Goal: Information Seeking & Learning: Find specific fact

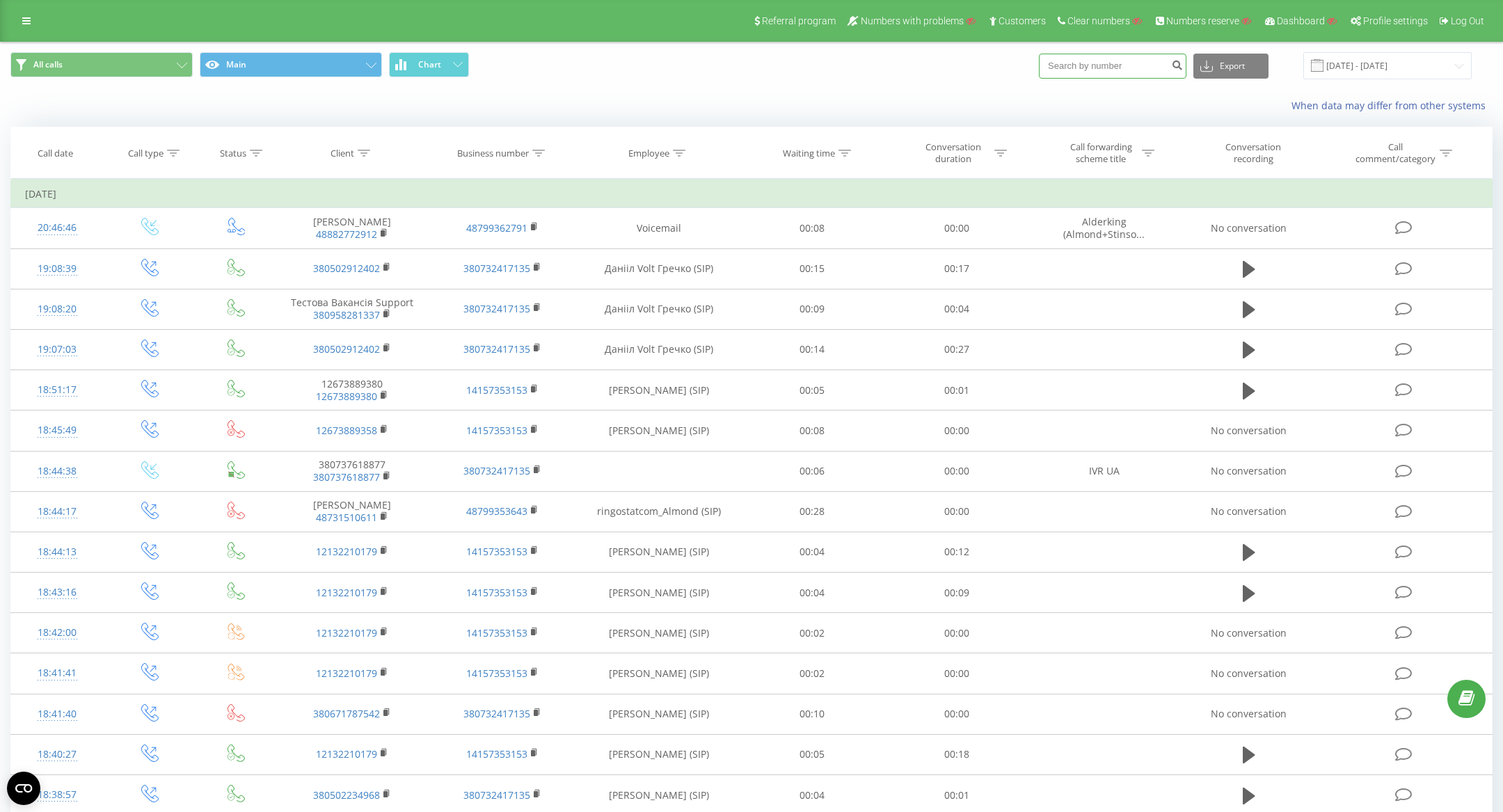
click at [1117, 71] on input at bounding box center [1113, 66] width 147 height 25
paste input "48667938100"
type input "48667938100"
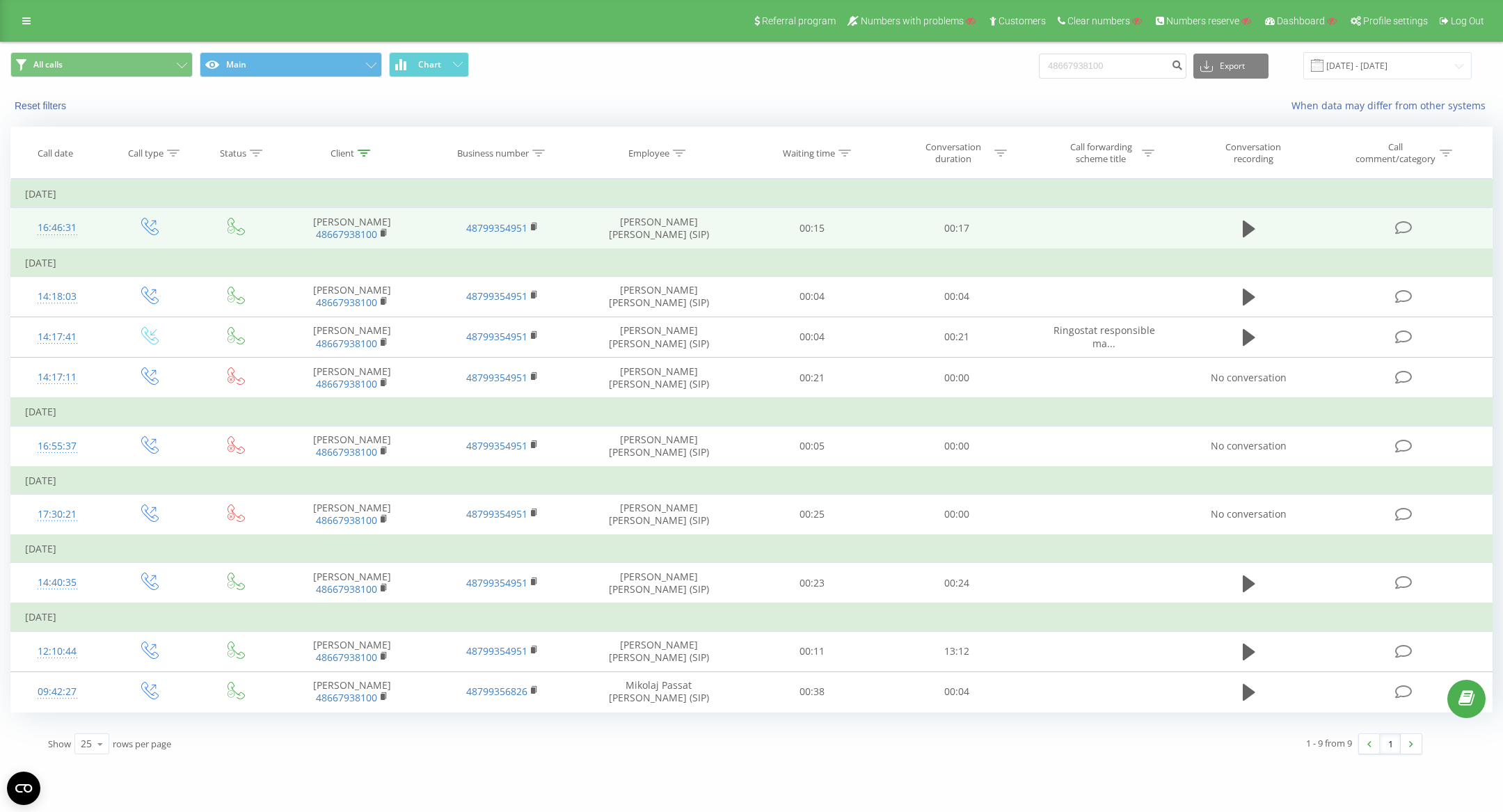
click at [1399, 219] on td at bounding box center [1405, 228] width 173 height 41
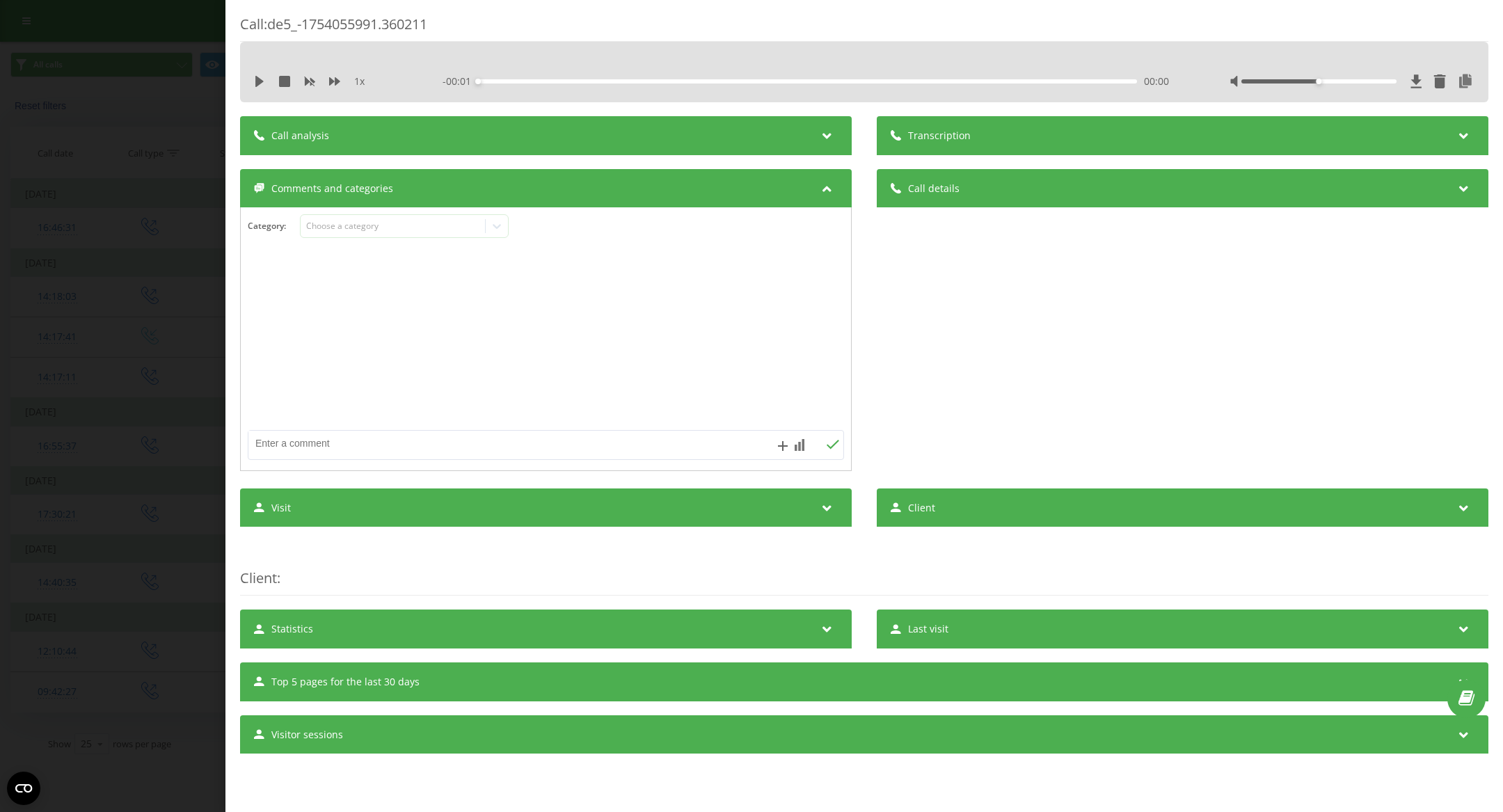
click at [1239, 87] on div at bounding box center [1353, 81] width 244 height 14
click at [1240, 134] on div "Transcription" at bounding box center [1183, 135] width 612 height 39
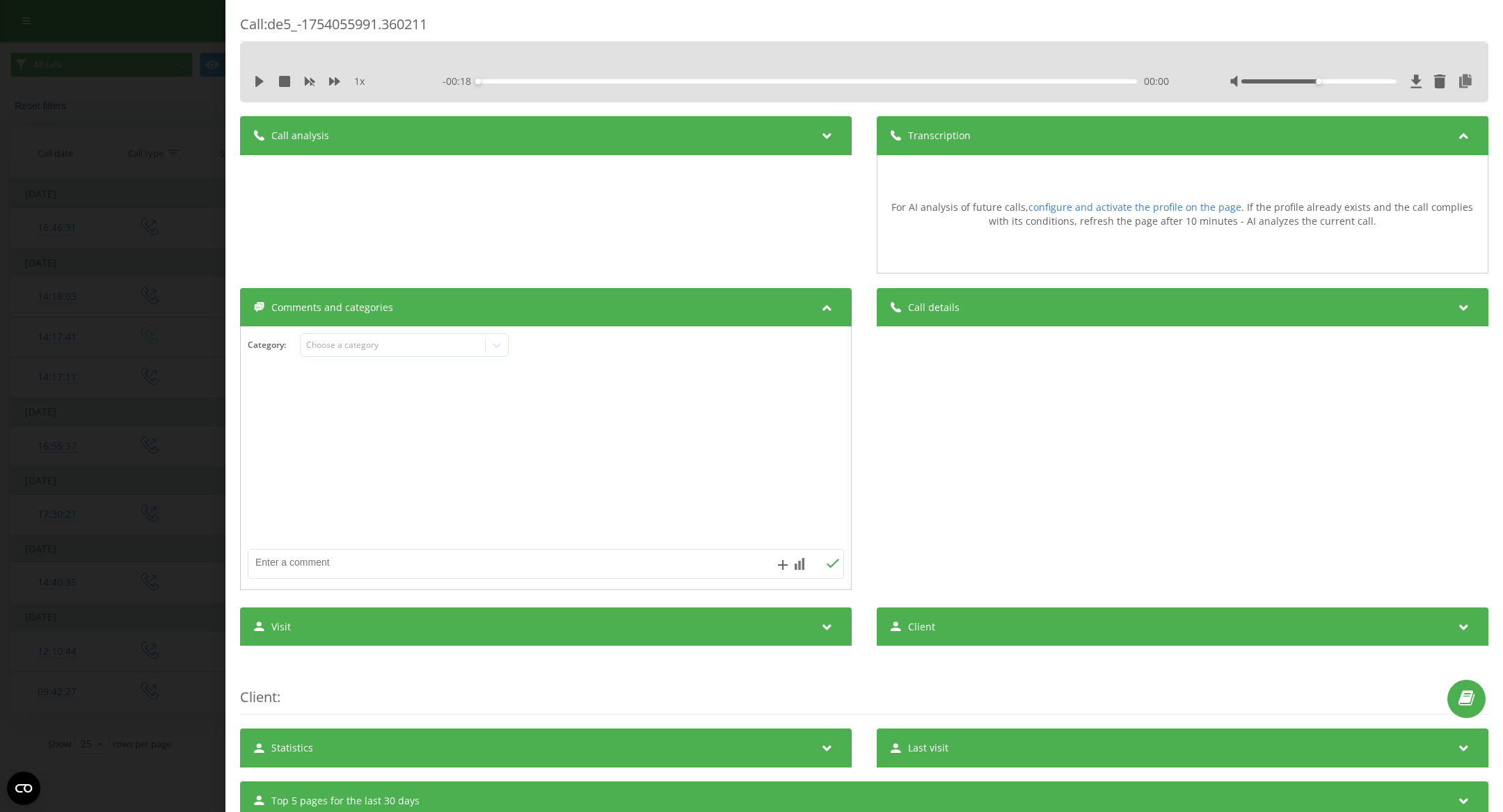
click at [250, 83] on div "1 x - 00:18 00:00 00:00" at bounding box center [864, 82] width 1227 height 21
click at [263, 79] on icon at bounding box center [260, 81] width 11 height 11
